Goal: Communication & Community: Answer question/provide support

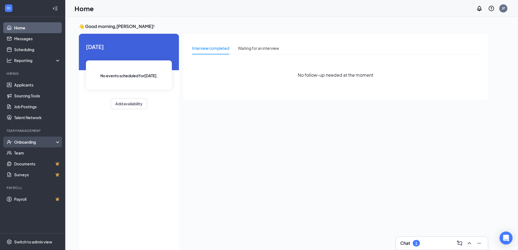
click at [24, 143] on div "Onboarding" at bounding box center [35, 141] width 42 height 5
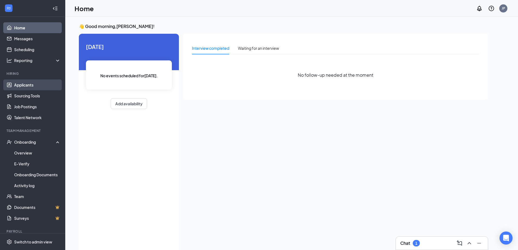
click at [24, 86] on link "Applicants" at bounding box center [37, 84] width 46 height 11
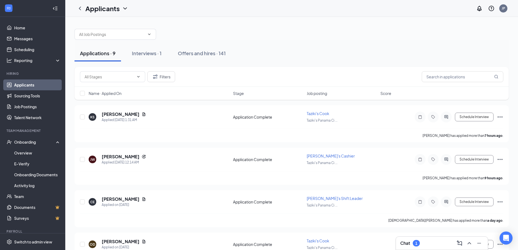
click at [427, 244] on div "Chat 1" at bounding box center [441, 243] width 83 height 9
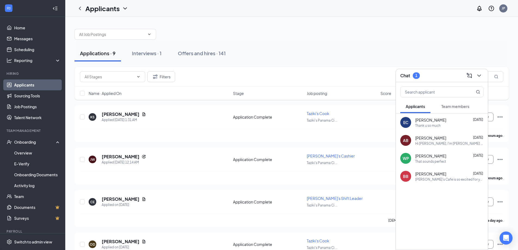
click at [461, 106] on span "Team members" at bounding box center [455, 106] width 28 height 5
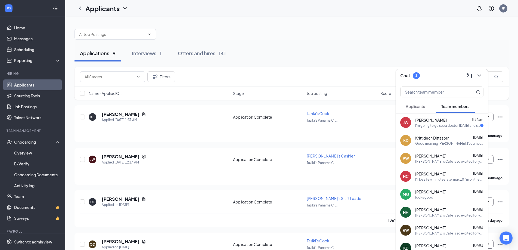
click at [448, 125] on div "I'm going to go see a doctor [DATE] and see what's wrong" at bounding box center [447, 125] width 65 height 5
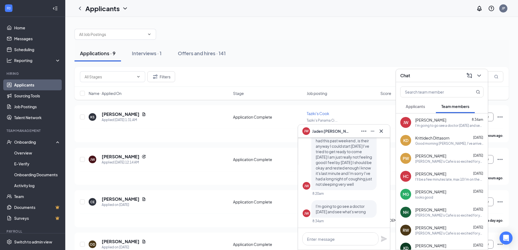
scroll to position [-27, 0]
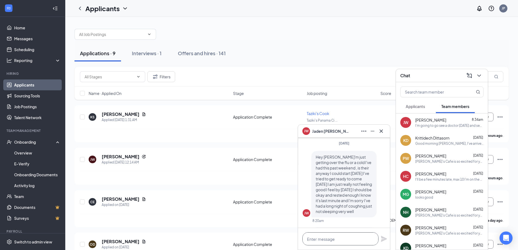
click at [317, 240] on textarea at bounding box center [340, 238] width 76 height 13
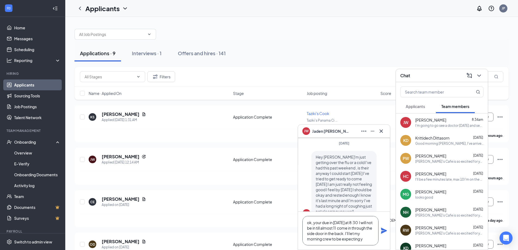
scroll to position [6, 0]
type textarea "ok, your due in [DATE] at 8:30 I will not be in till almost 11 come in through …"
click at [382, 231] on icon "Plane" at bounding box center [384, 230] width 6 height 6
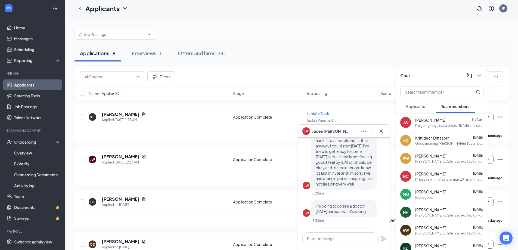
scroll to position [0, 0]
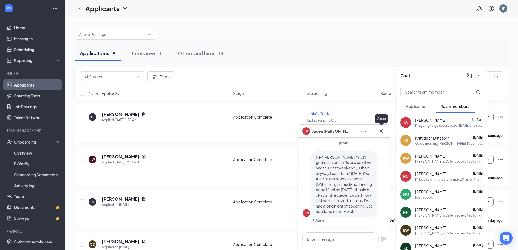
click at [378, 132] on icon "Cross" at bounding box center [381, 131] width 7 height 7
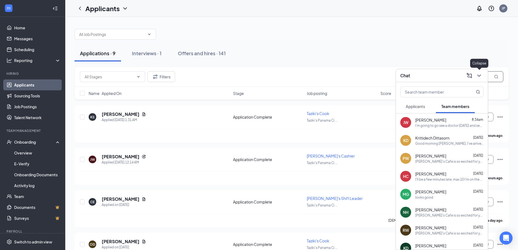
click at [479, 74] on icon "ChevronDown" at bounding box center [478, 75] width 7 height 7
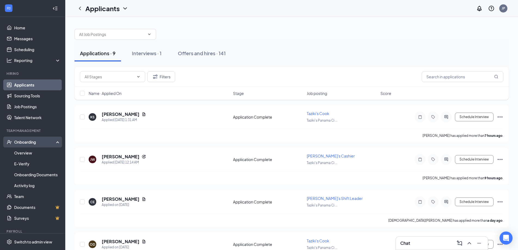
click at [23, 141] on div "Onboarding" at bounding box center [35, 141] width 42 height 5
click at [30, 142] on div "Onboarding" at bounding box center [35, 141] width 42 height 5
click at [25, 153] on link "Overview" at bounding box center [37, 152] width 46 height 11
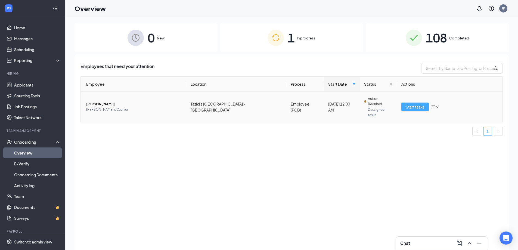
click at [421, 104] on span "Start tasks" at bounding box center [414, 107] width 19 height 6
